Goal: Task Accomplishment & Management: Manage account settings

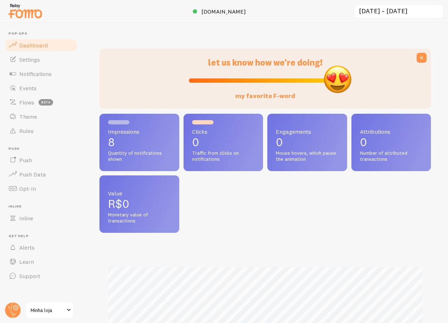
scroll to position [187, 326]
drag, startPoint x: 269, startPoint y: 79, endPoint x: 372, endPoint y: 77, distance: 103.8
type input "100"
click at [342, 77] on input "my favorite F-word" at bounding box center [265, 80] width 153 height 9
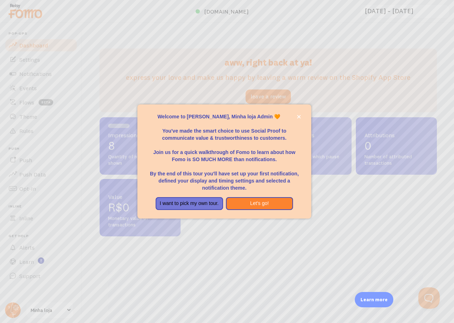
scroll to position [0, 0]
click at [266, 203] on button "Let's go!" at bounding box center [259, 203] width 67 height 13
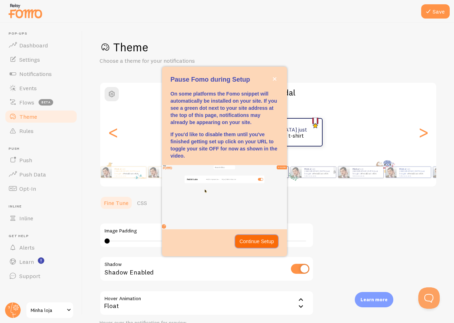
click at [260, 244] on p "Continue Setup" at bounding box center [256, 241] width 35 height 7
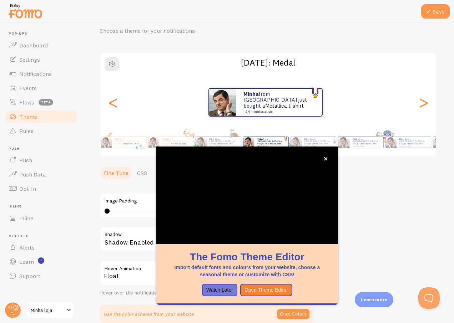
scroll to position [30, 0]
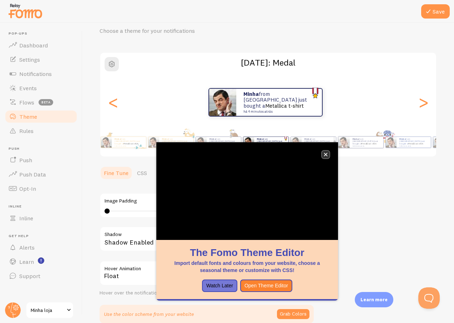
click at [327, 152] on button "close," at bounding box center [325, 154] width 7 height 7
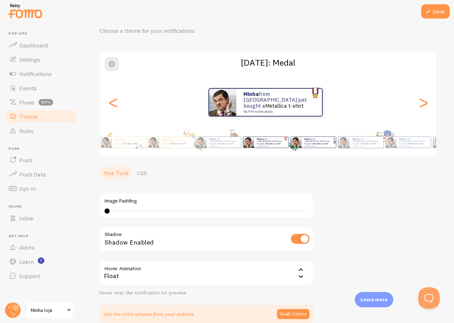
click at [320, 147] on div "Minha from [GEOGRAPHIC_DATA] just bought a Metallica t-shirt há 4 minutos atrás" at bounding box center [318, 142] width 34 height 11
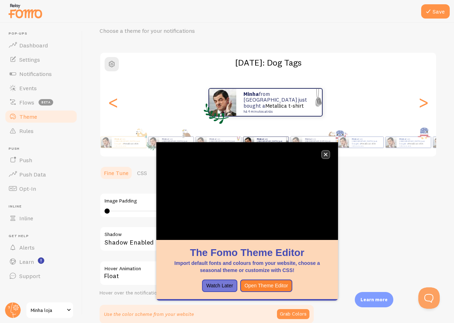
click at [328, 154] on button "close," at bounding box center [325, 154] width 7 height 7
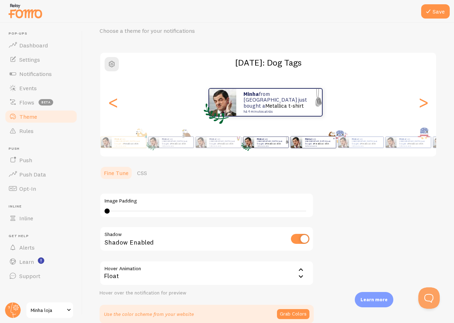
click at [333, 146] on div "Minha from [GEOGRAPHIC_DATA] just bought a Metallica t-shirt há 4 minutos atrás" at bounding box center [319, 142] width 34 height 11
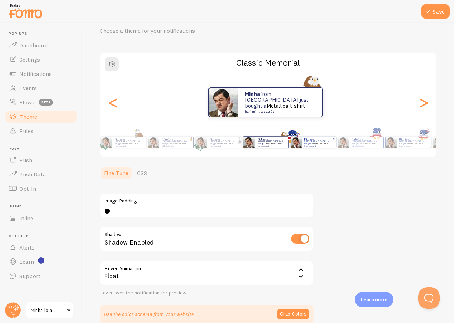
click at [329, 145] on small "há 4 minutos atrás" at bounding box center [318, 145] width 28 height 1
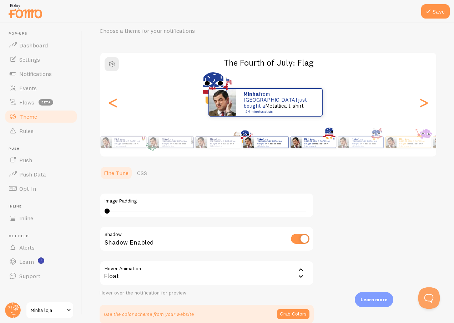
click at [356, 144] on div "Minha from [GEOGRAPHIC_DATA] just bought a Metallica t-shirt há 4 minutos atrás" at bounding box center [366, 142] width 34 height 11
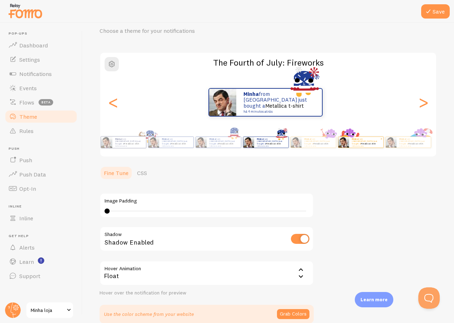
click at [375, 146] on div "Minha from [GEOGRAPHIC_DATA] just bought a Metallica t-shirt há 4 minutos atrás" at bounding box center [366, 142] width 34 height 11
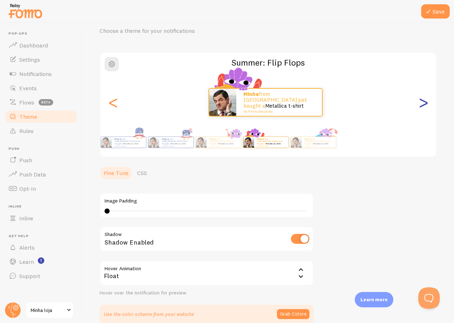
click at [421, 106] on div ">" at bounding box center [423, 102] width 9 height 51
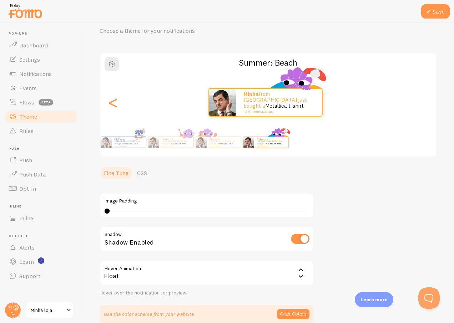
click at [421, 106] on div ">" at bounding box center [423, 102] width 9 height 51
click at [117, 107] on div "<" at bounding box center [113, 102] width 9 height 51
click at [110, 104] on div "<" at bounding box center [113, 102] width 9 height 51
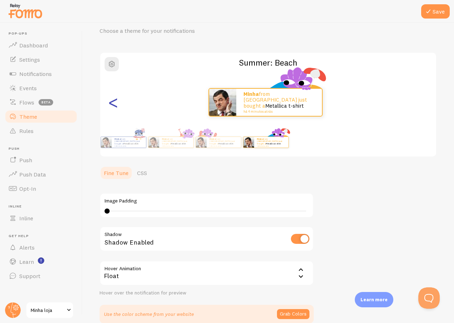
click at [110, 104] on div "<" at bounding box center [113, 102] width 9 height 51
click at [112, 103] on div "<" at bounding box center [113, 102] width 9 height 51
click at [115, 102] on div "<" at bounding box center [113, 102] width 9 height 51
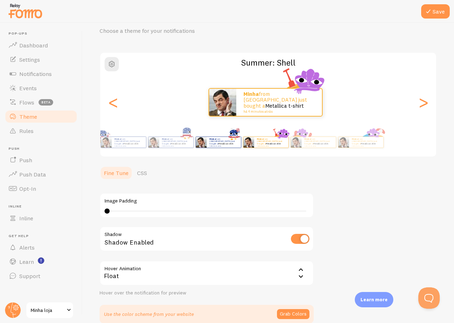
click at [197, 146] on div "Minha from [GEOGRAPHIC_DATA] just bought a Metallica t-shirt há 4 minutos atrás" at bounding box center [218, 142] width 42 height 20
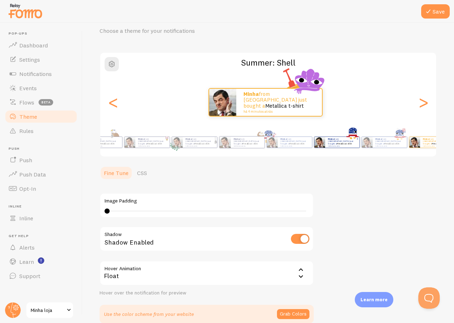
click at [341, 146] on div "Minha from [GEOGRAPHIC_DATA] just bought a Metallica t-shirt há 4 minutos atrás" at bounding box center [342, 142] width 34 height 11
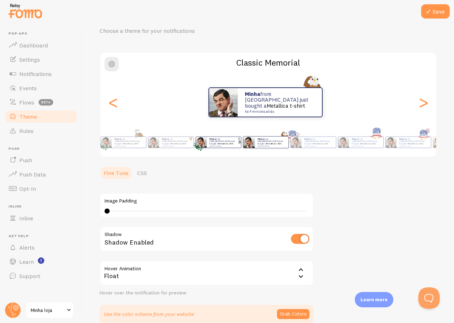
click at [241, 146] on div "Minha from [GEOGRAPHIC_DATA] just bought a Metallica t-shirt há 4 minutos atrás" at bounding box center [223, 142] width 34 height 11
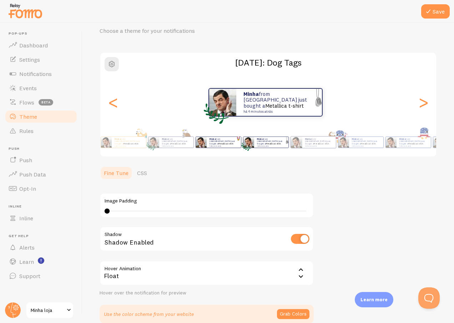
click at [228, 145] on small "há 4 minutos atrás" at bounding box center [223, 145] width 28 height 1
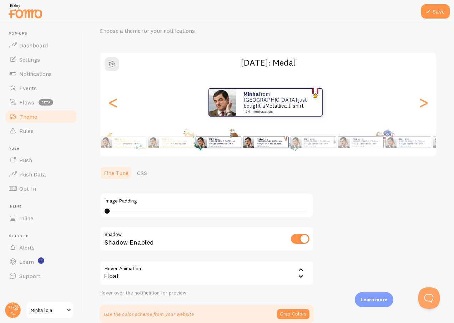
click at [221, 148] on div "Minha from [GEOGRAPHIC_DATA] just bought a Metallica t-shirt há 4 minutos atrás" at bounding box center [218, 142] width 42 height 20
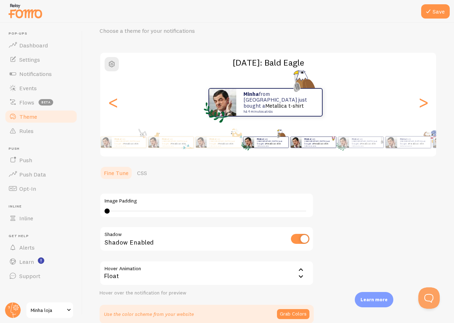
click at [304, 147] on div "Minha from [GEOGRAPHIC_DATA] just bought a Metallica t-shirt há 4 minutos atrás" at bounding box center [318, 142] width 34 height 11
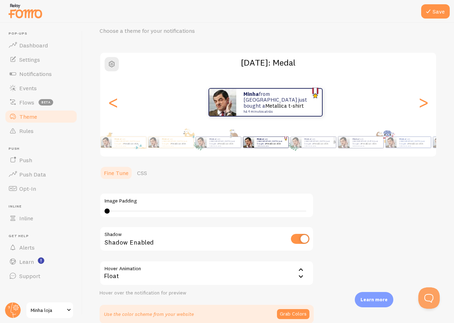
scroll to position [65, 0]
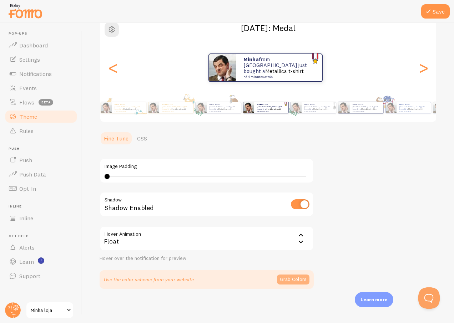
click at [290, 278] on button "Grab Colors" at bounding box center [293, 280] width 32 height 10
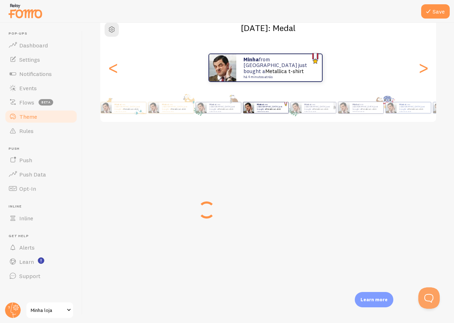
scroll to position [62, 0]
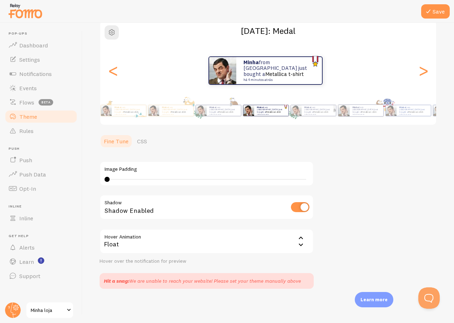
click at [168, 286] on div "Hit a snag: We are unable to reach your website! Please set your theme manually…" at bounding box center [206, 281] width 214 height 16
click at [169, 286] on div "Hit a snag: We are unable to reach your website! Please set your theme manually…" at bounding box center [206, 281] width 214 height 16
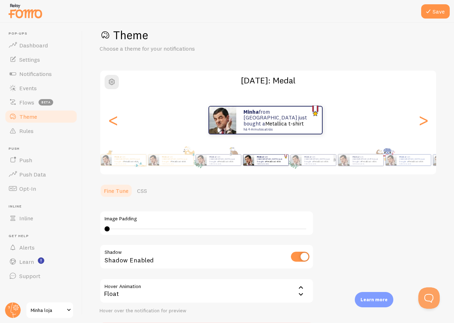
scroll to position [0, 0]
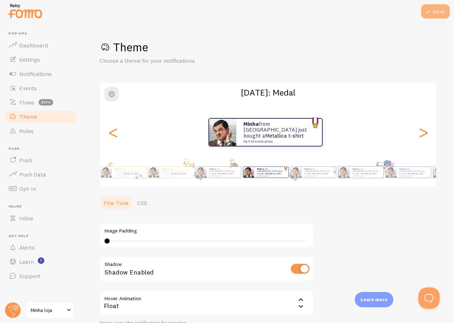
click at [439, 9] on button "Save" at bounding box center [435, 11] width 29 height 14
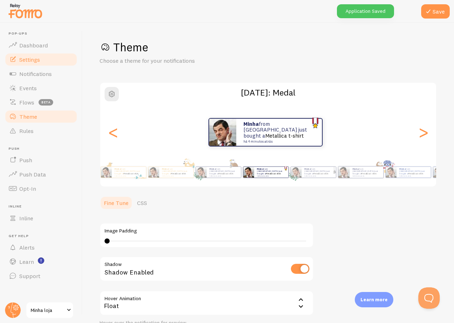
click at [46, 62] on link "Settings" at bounding box center [40, 59] width 73 height 14
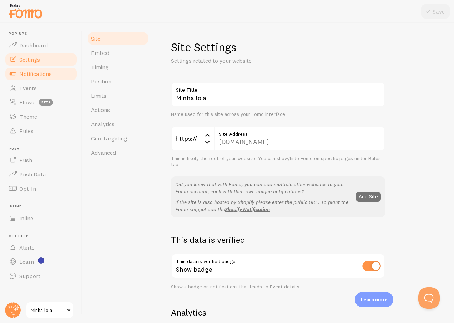
click at [45, 70] on link "Notifications" at bounding box center [40, 74] width 73 height 14
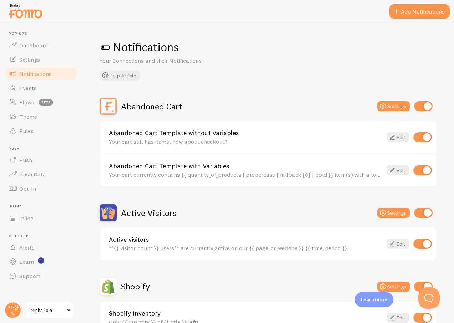
click at [101, 46] on span at bounding box center [104, 47] width 11 height 11
click at [36, 93] on link "Events" at bounding box center [40, 88] width 73 height 14
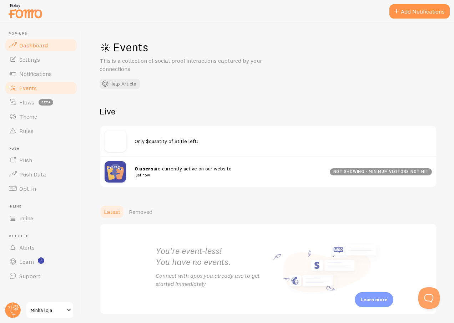
click at [37, 47] on span "Dashboard" at bounding box center [33, 45] width 29 height 7
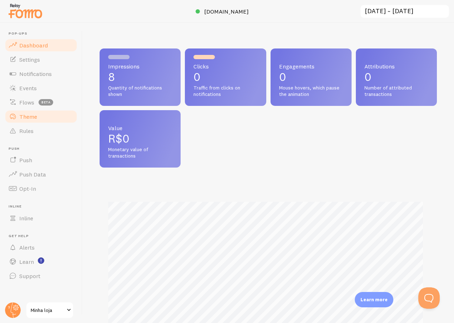
click at [40, 120] on link "Theme" at bounding box center [40, 116] width 73 height 14
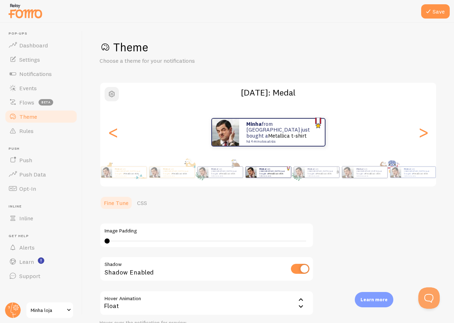
click at [107, 100] on button "button" at bounding box center [111, 94] width 14 height 14
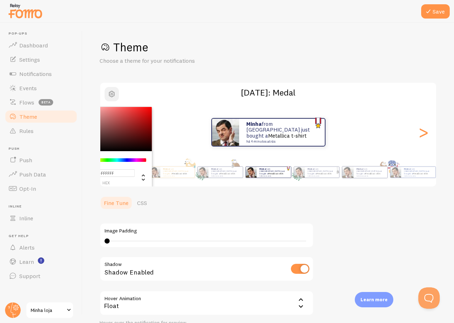
click at [113, 98] on button "button" at bounding box center [111, 94] width 14 height 14
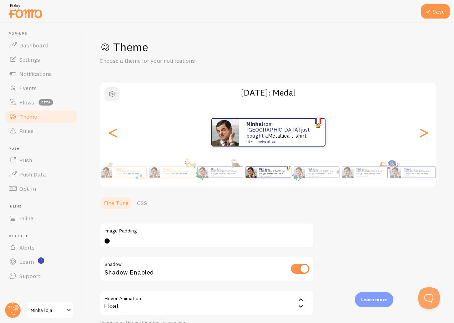
click at [113, 98] on button "button" at bounding box center [111, 94] width 14 height 14
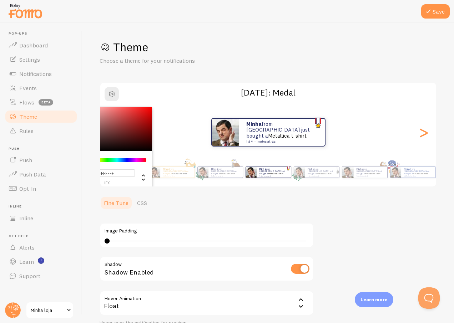
type input "#000000"
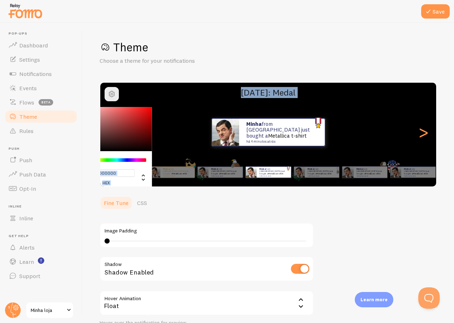
drag, startPoint x: 97, startPoint y: 153, endPoint x: 91, endPoint y: 155, distance: 6.9
click at [91, 155] on div "Save Theme Choose a theme for your notifications #000000 hex 0 r 0 g 0 b 0 h 0%…" at bounding box center [267, 173] width 371 height 300
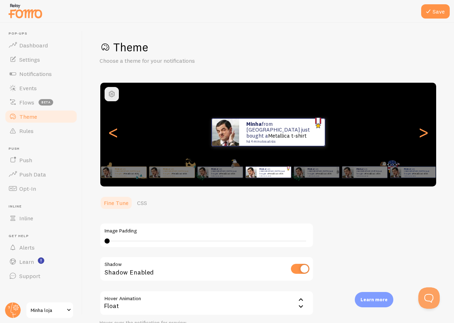
click at [230, 64] on p "Choose a theme for your notifications" at bounding box center [184, 61] width 171 height 8
click at [141, 201] on link "CSS" at bounding box center [142, 203] width 19 height 14
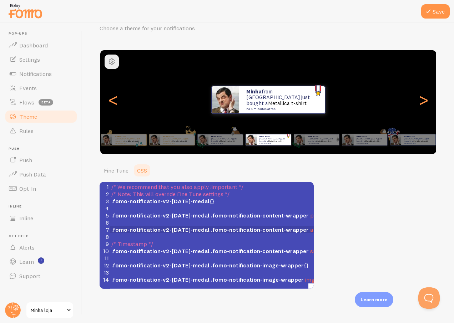
scroll to position [3, 0]
click at [281, 226] on span ".fomo-notification-content-wrapper" at bounding box center [260, 229] width 98 height 7
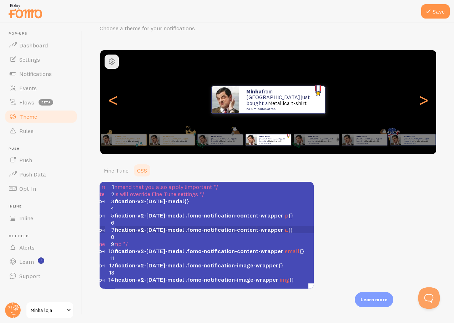
scroll to position [1, 0]
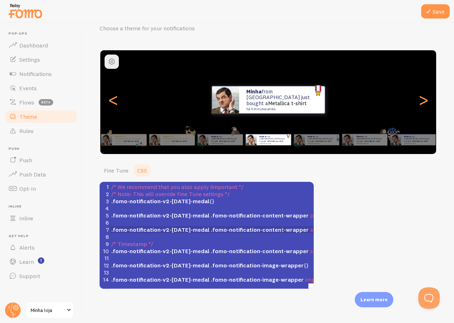
click at [248, 192] on pre "/* Note: This will override Fine Tune settings */" at bounding box center [224, 193] width 229 height 7
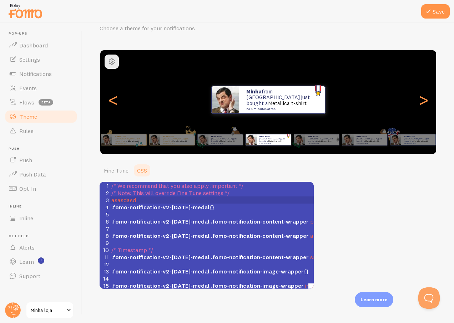
scroll to position [3, 24]
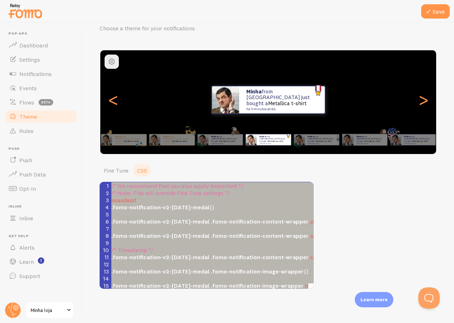
type textarea "/* We recommend that you also apply !important */ /* Note: This will override F…"
click at [248, 192] on pre "/* Note: This will override Fine Tune settings */" at bounding box center [224, 192] width 229 height 7
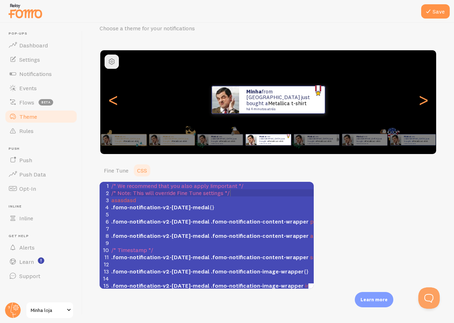
type textarea "asasdas"
click at [89, 203] on div "Save Theme Choose a theme for your notifications [DATE]: Medal Minha from [GEOG…" at bounding box center [267, 173] width 371 height 300
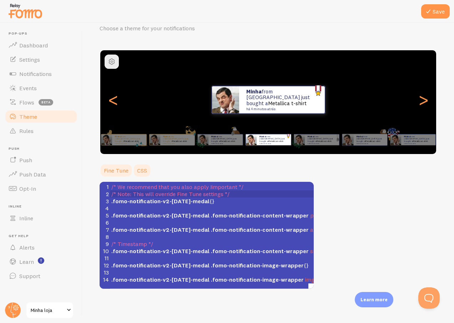
click at [119, 168] on link "Fine Tune" at bounding box center [115, 170] width 33 height 14
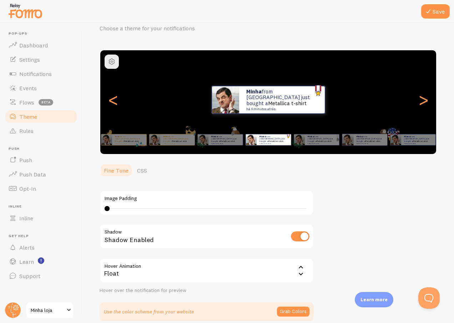
click at [111, 208] on div "0 0 - undefined" at bounding box center [206, 209] width 204 height 6
type input "0"
drag, startPoint x: 147, startPoint y: 209, endPoint x: 101, endPoint y: 210, distance: 45.3
click at [101, 210] on div "Image Padding 0" at bounding box center [206, 202] width 214 height 25
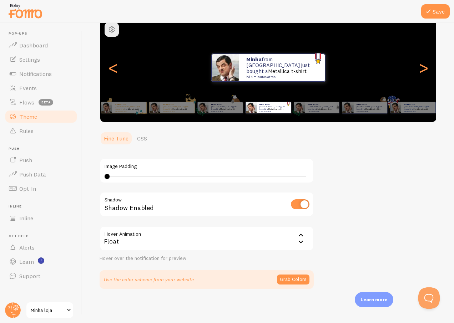
click at [229, 237] on div "Float" at bounding box center [206, 238] width 214 height 25
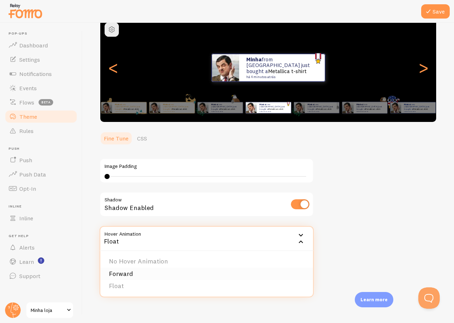
click at [149, 271] on li "Forward" at bounding box center [206, 274] width 213 height 12
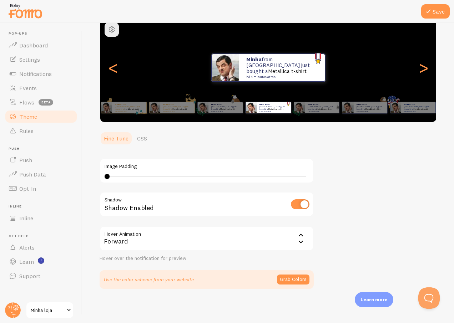
click at [140, 242] on div "Forward" at bounding box center [206, 238] width 214 height 25
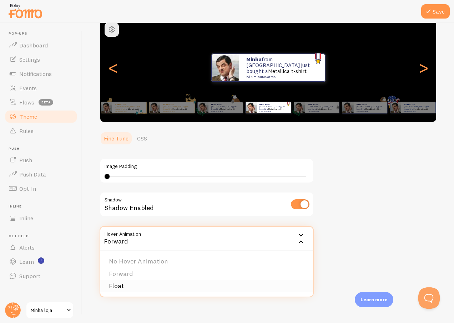
click at [131, 286] on li "Float" at bounding box center [206, 286] width 213 height 12
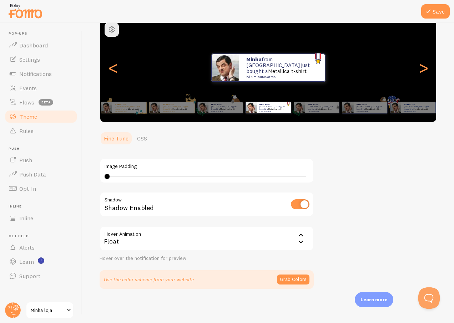
click at [134, 229] on div "Float" at bounding box center [206, 238] width 214 height 25
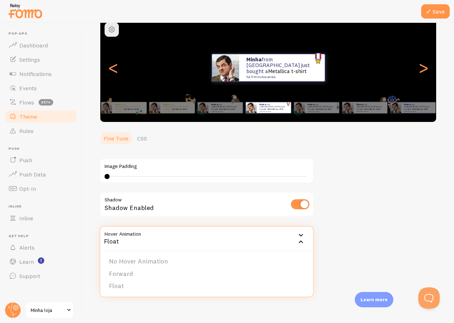
click at [365, 236] on div "Theme Choose a theme for your notifications [DATE]: Medal Minha from [GEOGRAPHI…" at bounding box center [267, 131] width 337 height 313
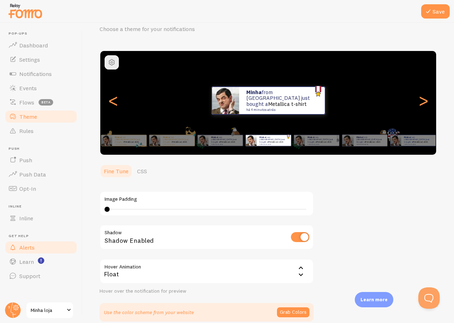
scroll to position [0, 0]
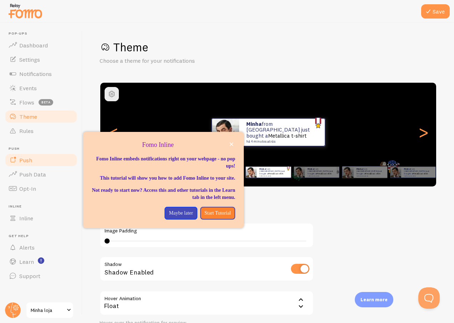
click at [47, 158] on link "Push" at bounding box center [40, 160] width 73 height 14
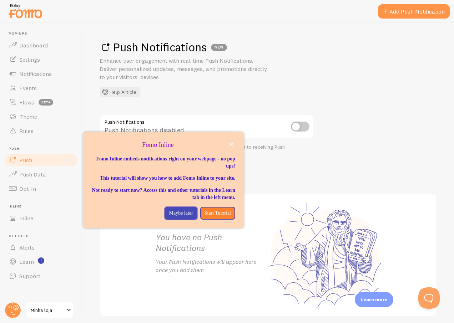
click at [172, 217] on p "Maybe later" at bounding box center [181, 213] width 24 height 7
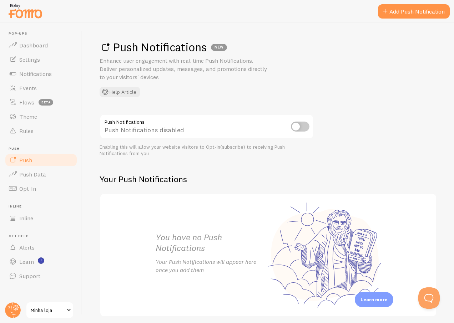
click at [303, 129] on input "checkbox" at bounding box center [300, 127] width 19 height 10
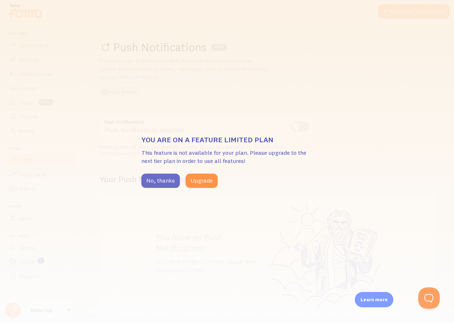
click at [173, 182] on button "No, thanks" at bounding box center [160, 181] width 39 height 14
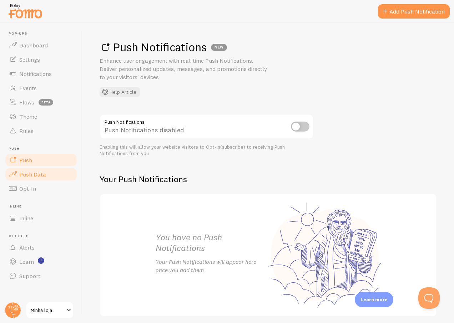
click at [52, 181] on link "Push Data" at bounding box center [40, 174] width 73 height 14
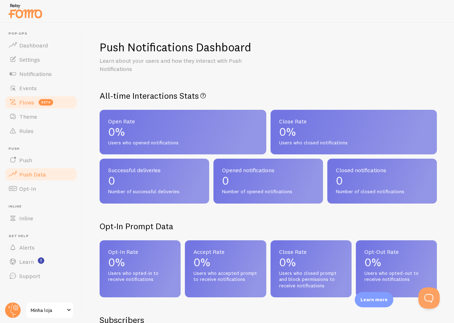
click at [38, 108] on link "Flows beta" at bounding box center [40, 102] width 73 height 14
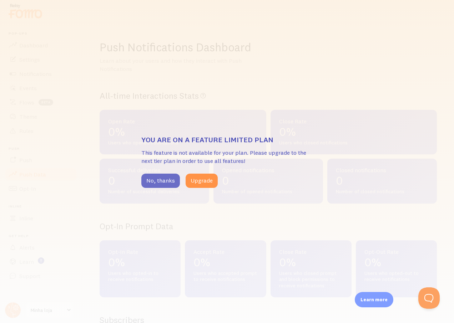
click at [162, 179] on button "No, thanks" at bounding box center [160, 181] width 39 height 14
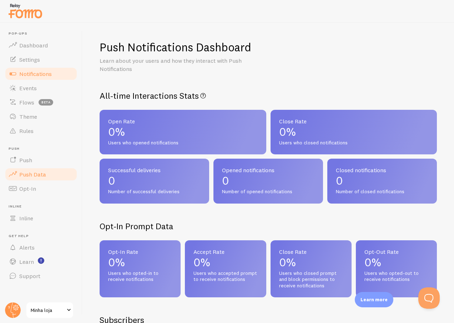
click at [45, 80] on link "Notifications" at bounding box center [40, 74] width 73 height 14
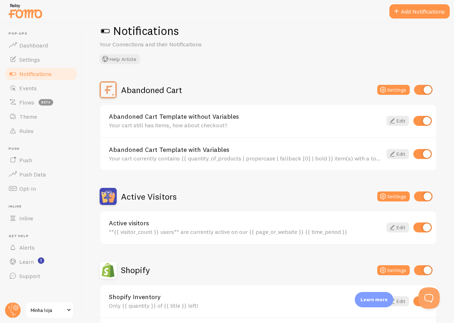
scroll to position [36, 0]
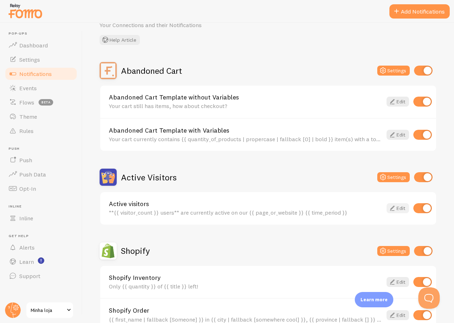
click at [390, 209] on link "Edit" at bounding box center [397, 208] width 22 height 10
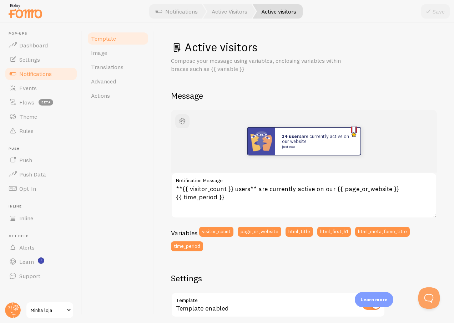
click at [41, 76] on span "Notifications" at bounding box center [35, 73] width 32 height 7
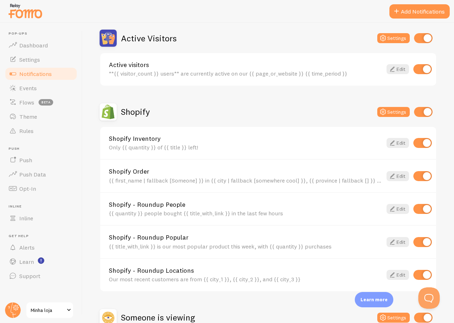
scroll to position [178, 0]
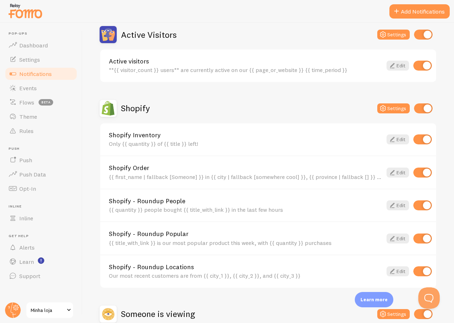
click at [404, 171] on div "Edit" at bounding box center [407, 173] width 50 height 10
click at [400, 173] on link "Edit" at bounding box center [397, 173] width 22 height 10
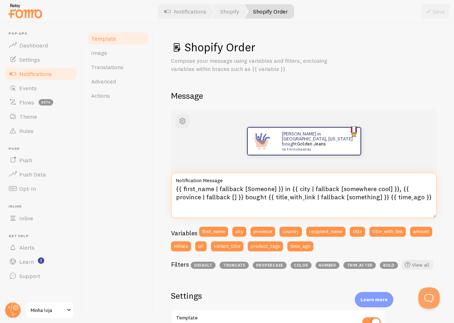
click at [249, 198] on textarea "{{ first_name | fallback [Someone] }} in {{ city | fallback [somewhere cool] }}…" at bounding box center [304, 196] width 266 height 46
click at [242, 218] on textarea "{{ first_name | fallback [Someone] }} in {{ city | fallback [somewhere cool] }}…" at bounding box center [304, 196] width 266 height 46
click at [245, 213] on textarea "{{ first_name | fallback [Someone] }} in {{ city | fallback [somewhere cool] }}…" at bounding box center [304, 196] width 266 height 46
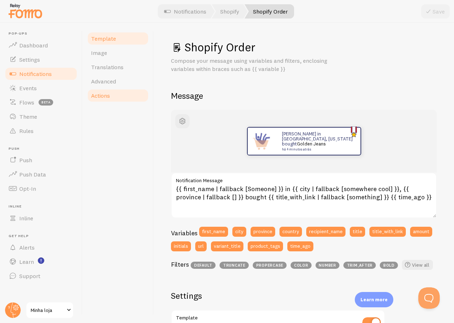
click at [110, 98] on span "Actions" at bounding box center [100, 95] width 19 height 7
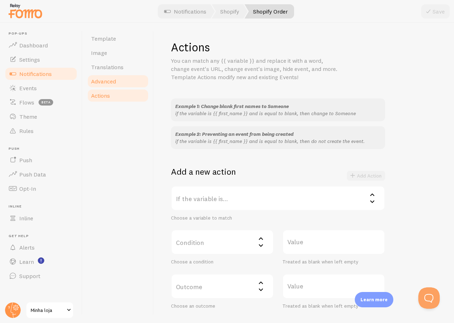
click at [119, 81] on link "Advanced" at bounding box center [118, 81] width 62 height 14
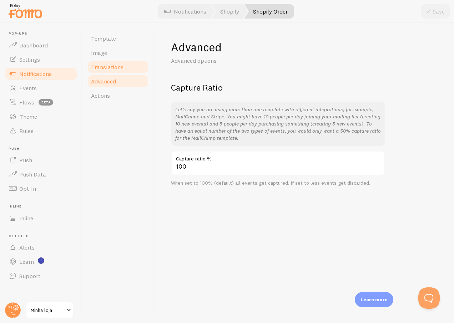
click at [124, 72] on link "Translations" at bounding box center [118, 67] width 62 height 14
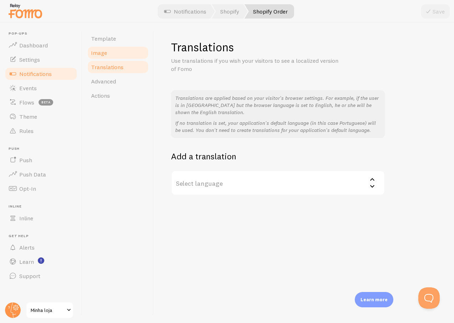
click at [126, 52] on link "Image" at bounding box center [118, 53] width 62 height 14
